Goal: Check status

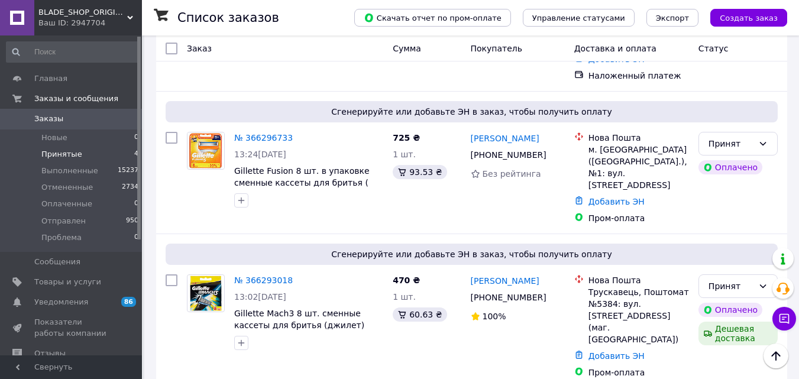
scroll to position [400, 0]
